Goal: Register for event/course

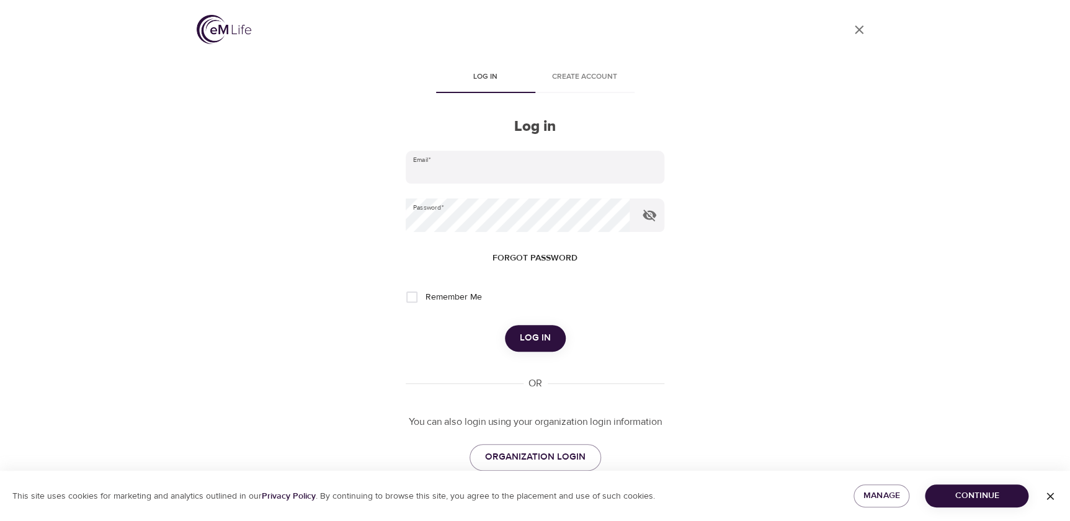
type input "rebecca.guzman@metlife.com"
click at [551, 336] on button "Log in" at bounding box center [535, 338] width 61 height 26
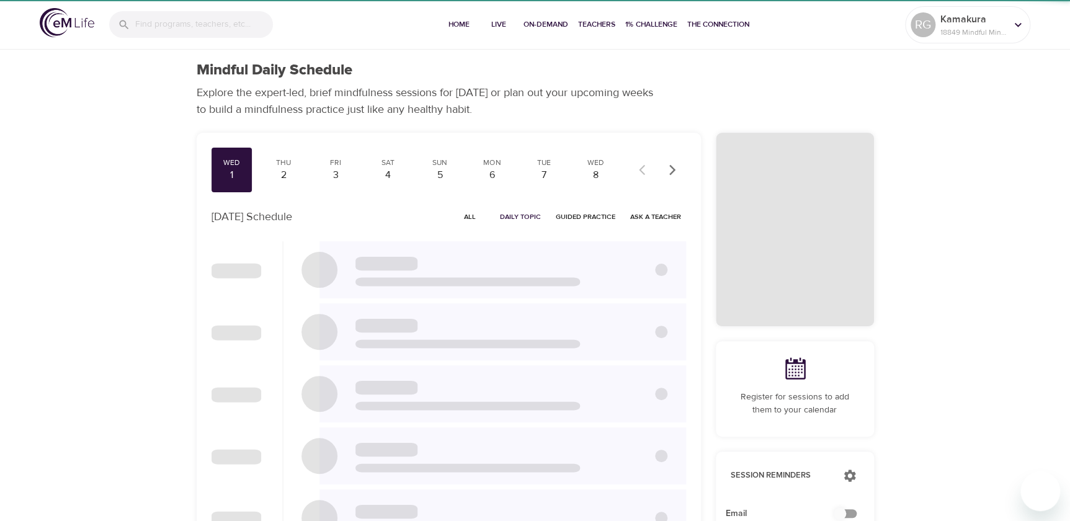
checkbox input "true"
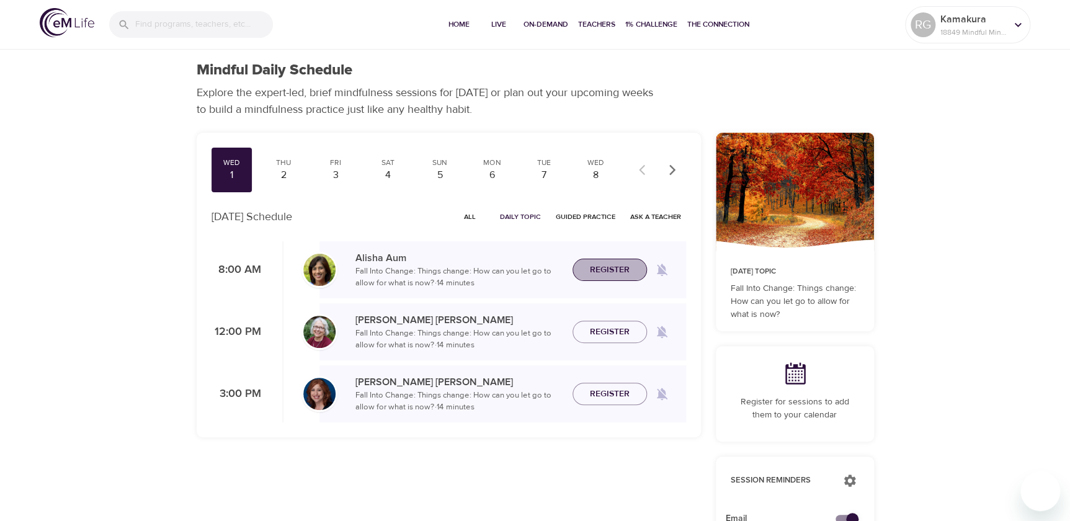
click at [603, 272] on span "Register" at bounding box center [610, 270] width 40 height 16
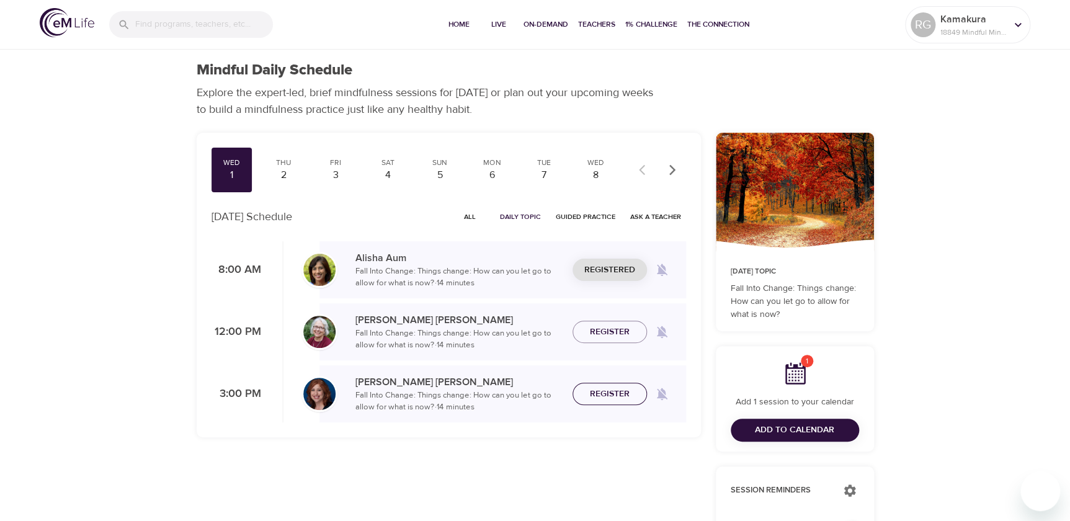
click at [613, 393] on span "Register" at bounding box center [610, 394] width 40 height 16
click at [287, 175] on div "2" at bounding box center [283, 175] width 31 height 14
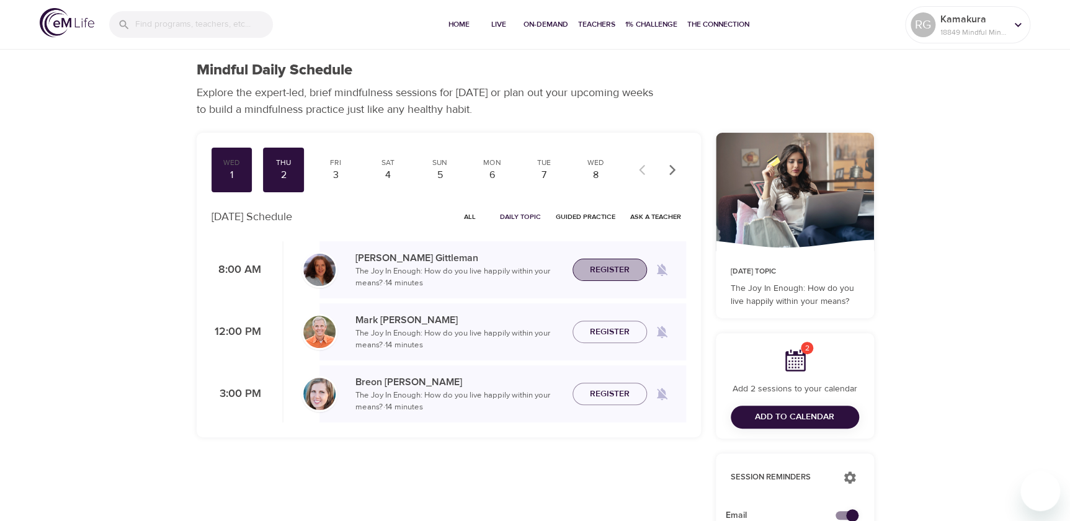
click at [595, 269] on span "Register" at bounding box center [610, 270] width 40 height 16
click at [336, 180] on div "3" at bounding box center [335, 175] width 31 height 14
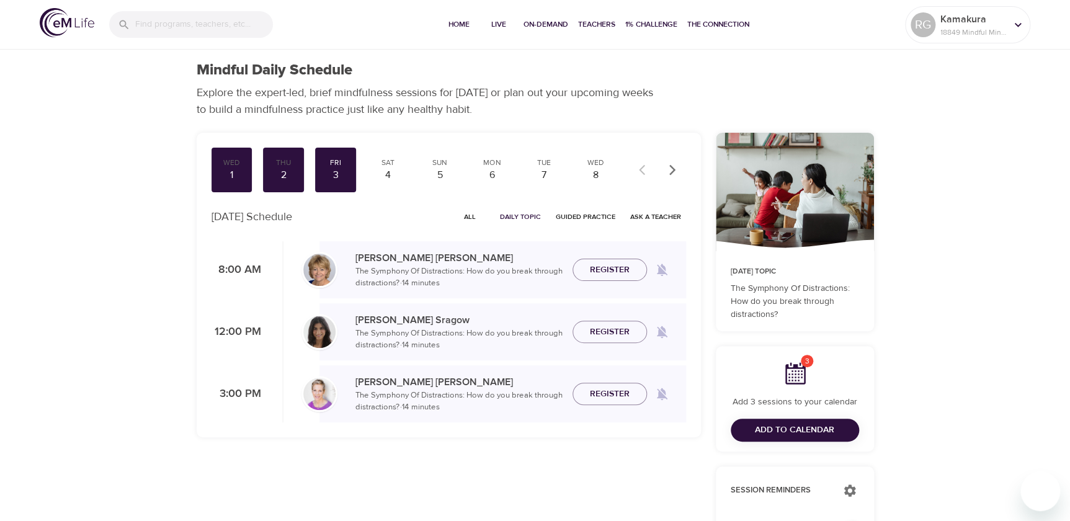
click at [627, 272] on span "Register" at bounding box center [610, 270] width 40 height 16
click at [228, 174] on div "1" at bounding box center [231, 175] width 31 height 14
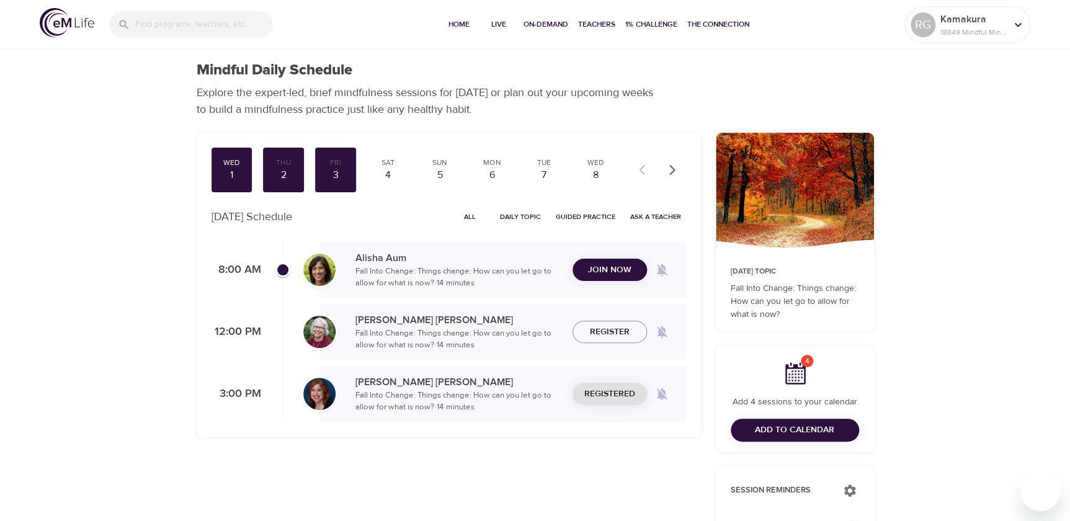
click at [620, 276] on div "Join Now" at bounding box center [609, 270] width 74 height 23
click at [623, 264] on span "Join Now" at bounding box center [609, 262] width 43 height 16
